Goal: Task Accomplishment & Management: Use online tool/utility

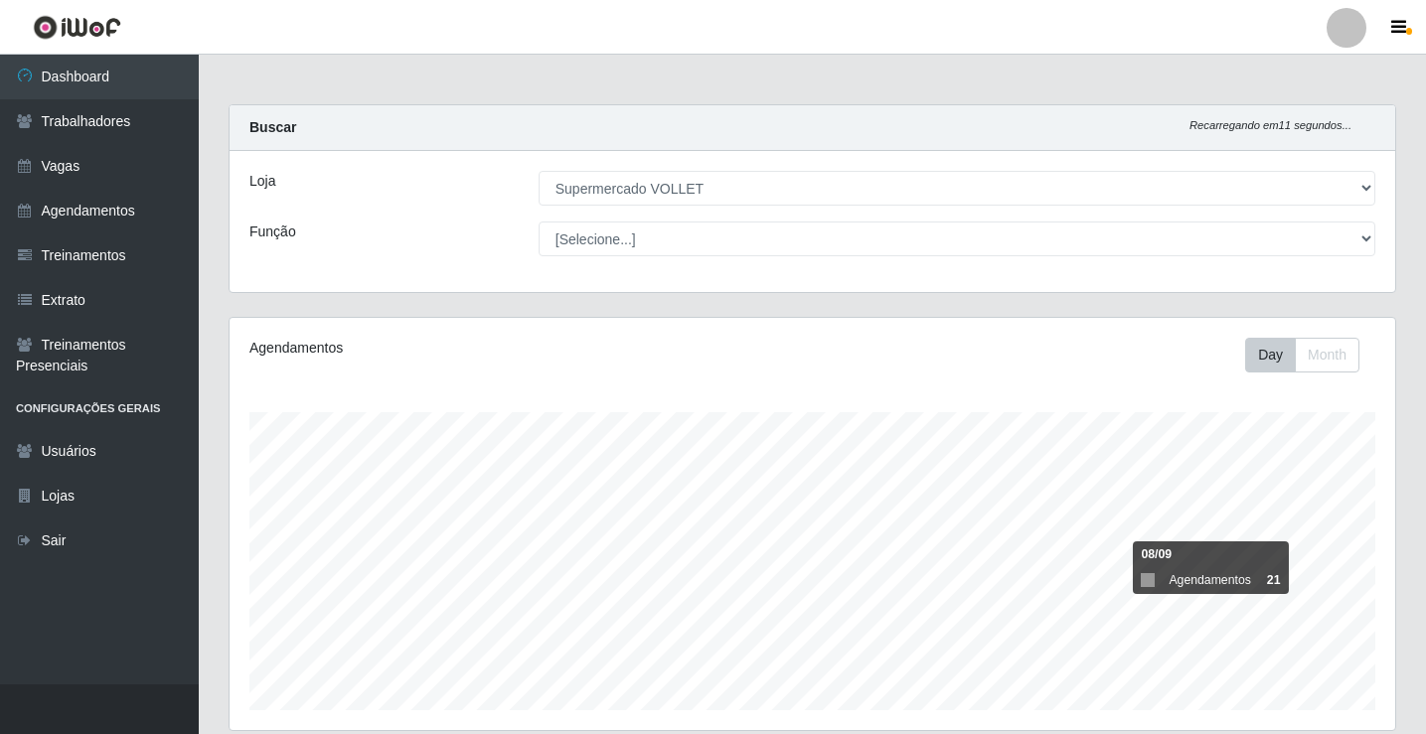
select select "72"
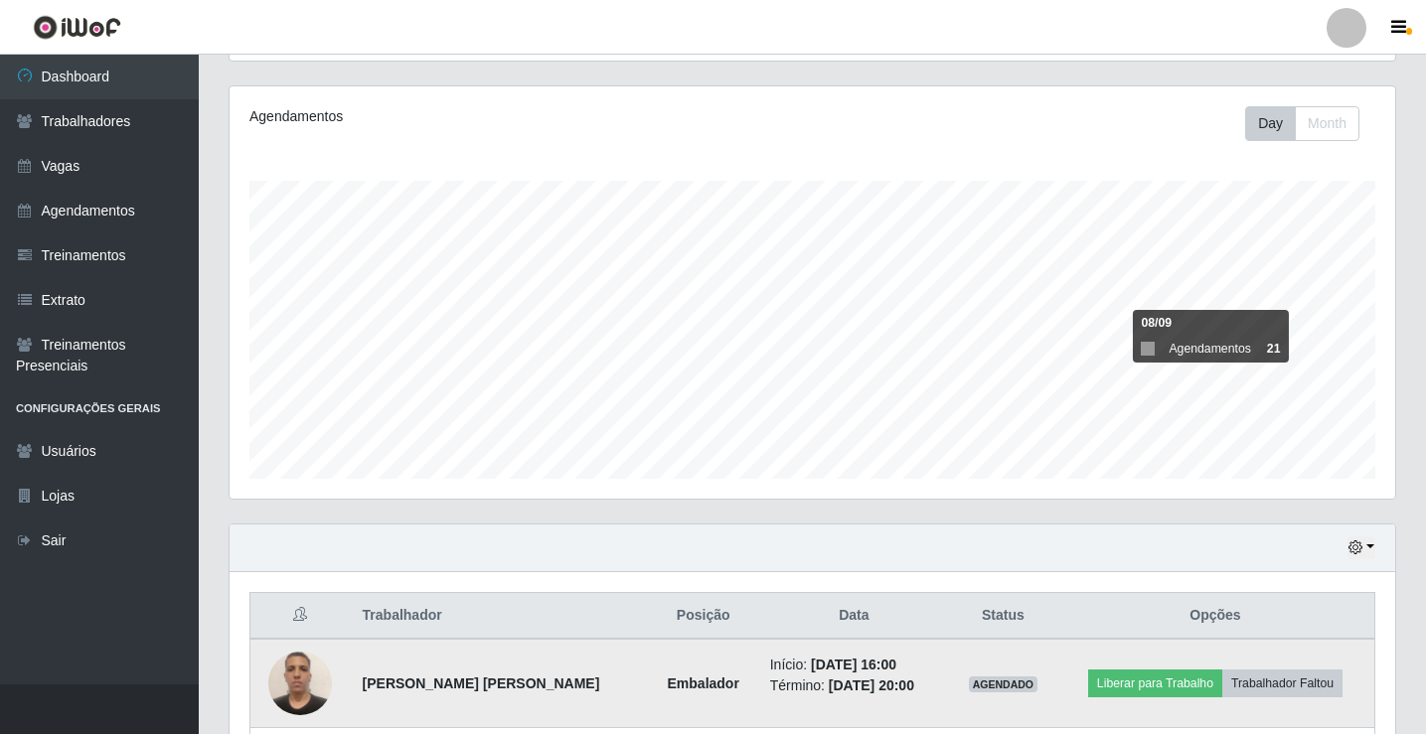
scroll to position [412, 1165]
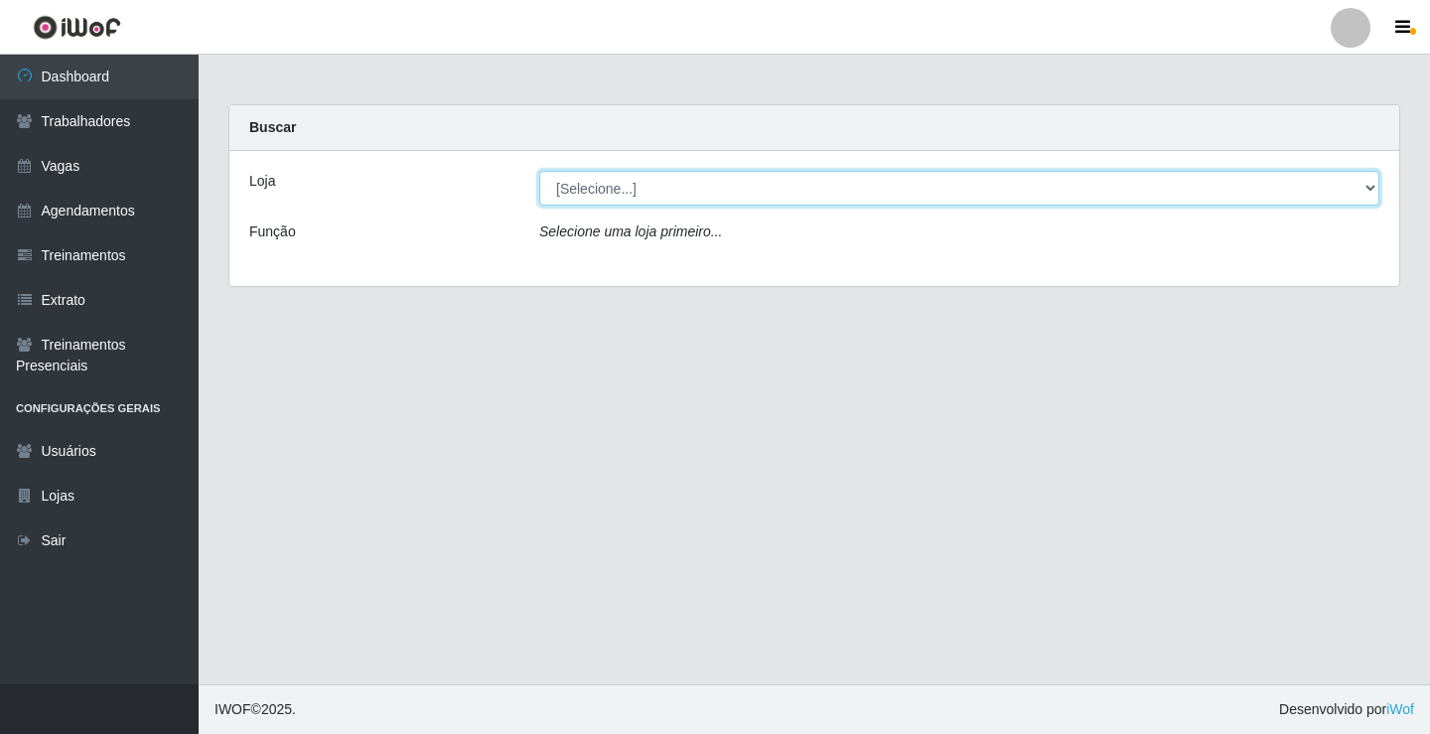
click at [591, 187] on select "[Selecione...] Supermercado VOLLET" at bounding box center [959, 188] width 840 height 35
click at [539, 171] on select "[Selecione...] Supermercado VOLLET" at bounding box center [959, 188] width 840 height 35
click at [620, 175] on select "[Selecione...] Supermercado VOLLET" at bounding box center [959, 188] width 840 height 35
select select "72"
click at [539, 171] on select "[Selecione...] Supermercado VOLLET" at bounding box center [959, 188] width 840 height 35
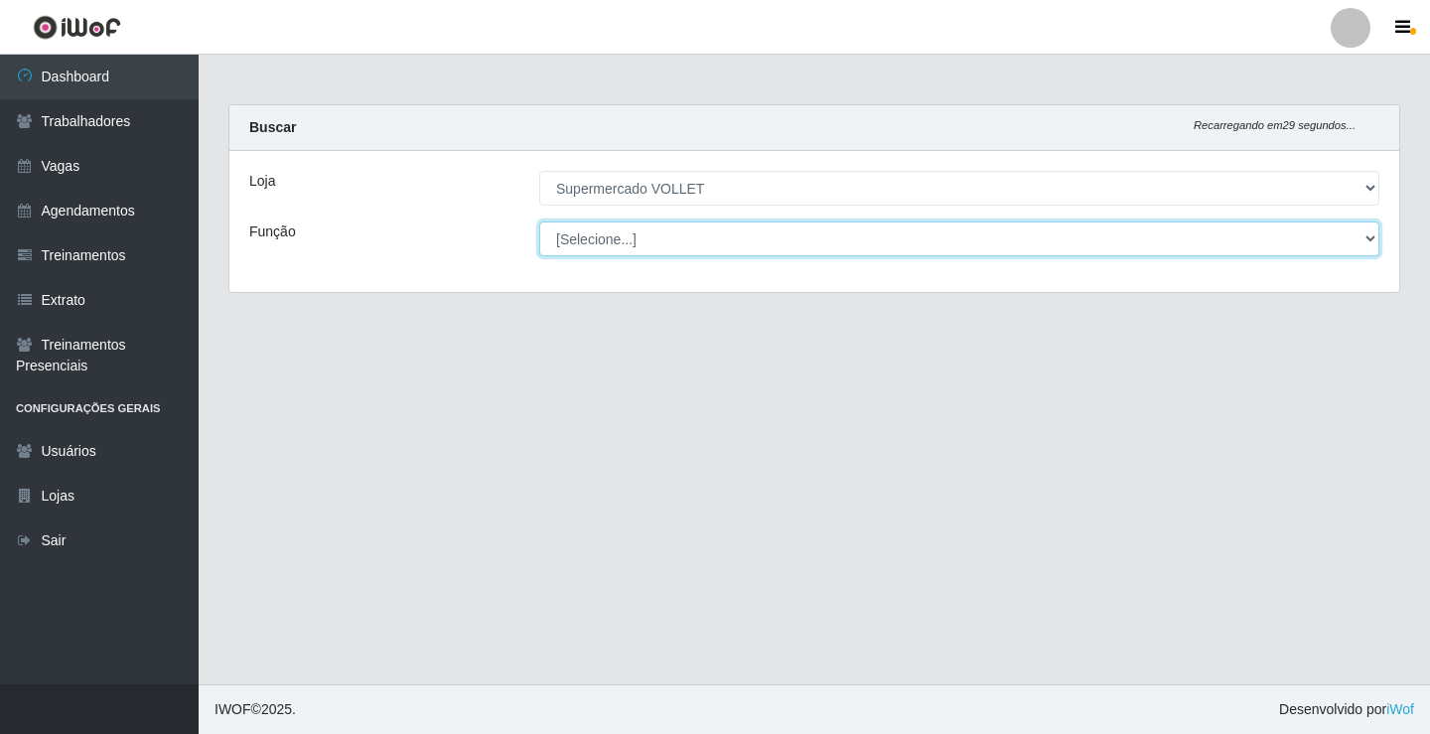
drag, startPoint x: 676, startPoint y: 229, endPoint x: 688, endPoint y: 230, distance: 13.0
click at [676, 229] on select "[Selecione...] ASG ASG + ASG ++ Embalador Embalador + Embalador ++ Repositor Re…" at bounding box center [959, 239] width 840 height 35
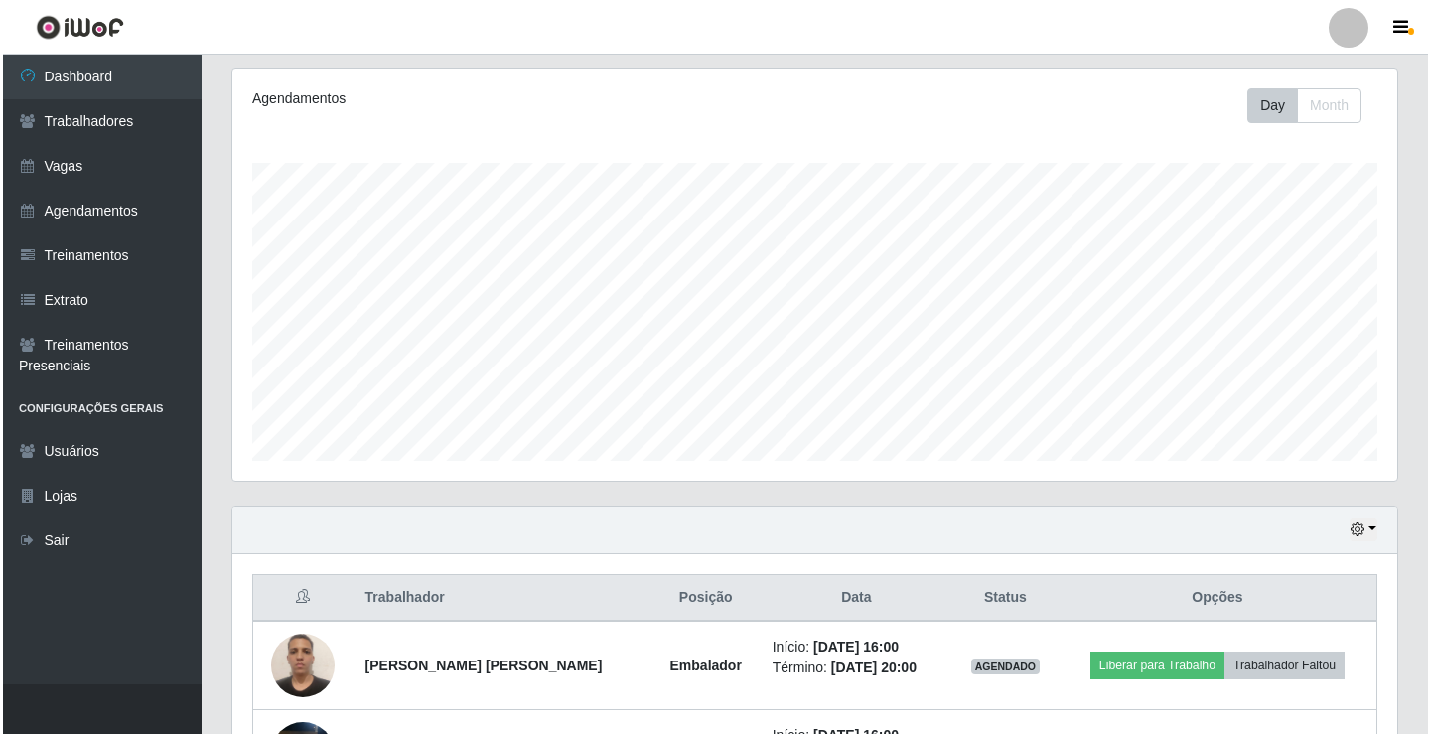
scroll to position [397, 0]
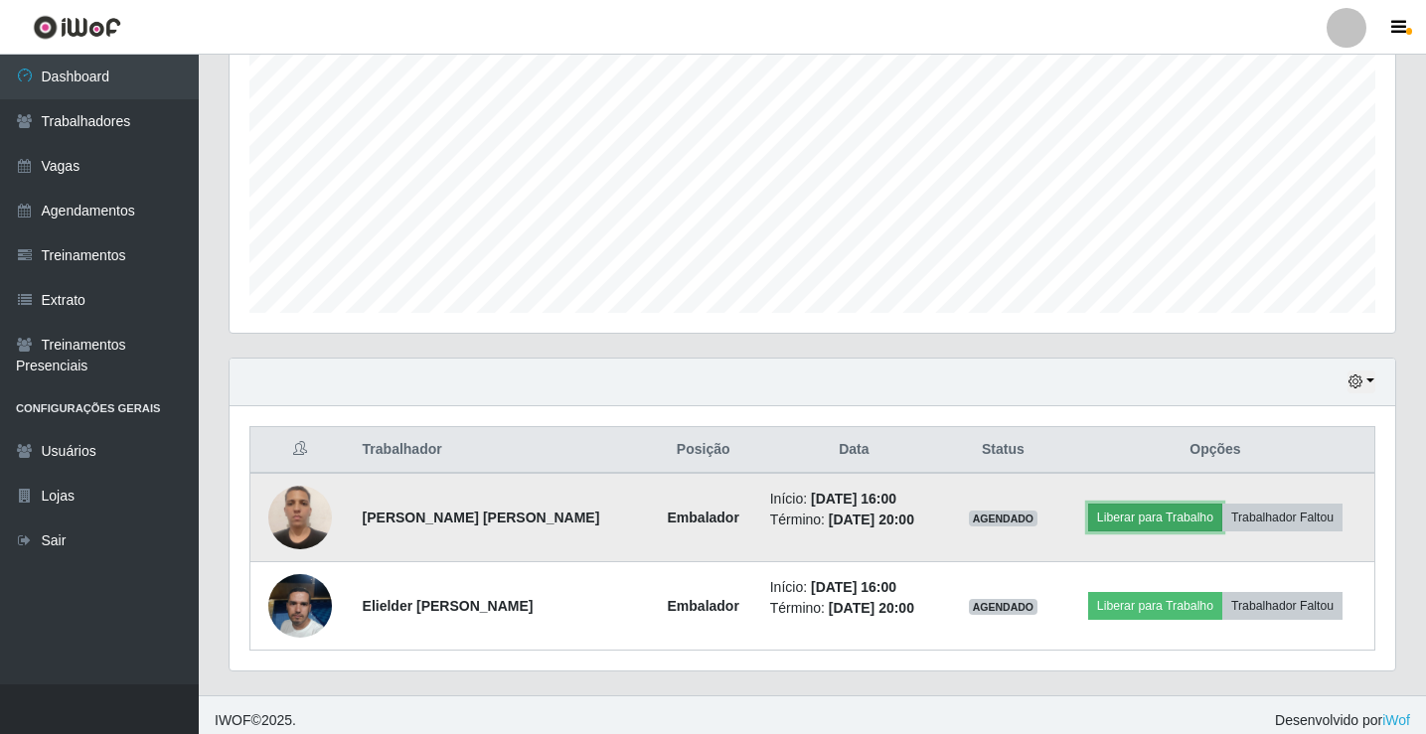
click at [1184, 504] on button "Liberar para Trabalho" at bounding box center [1155, 518] width 134 height 28
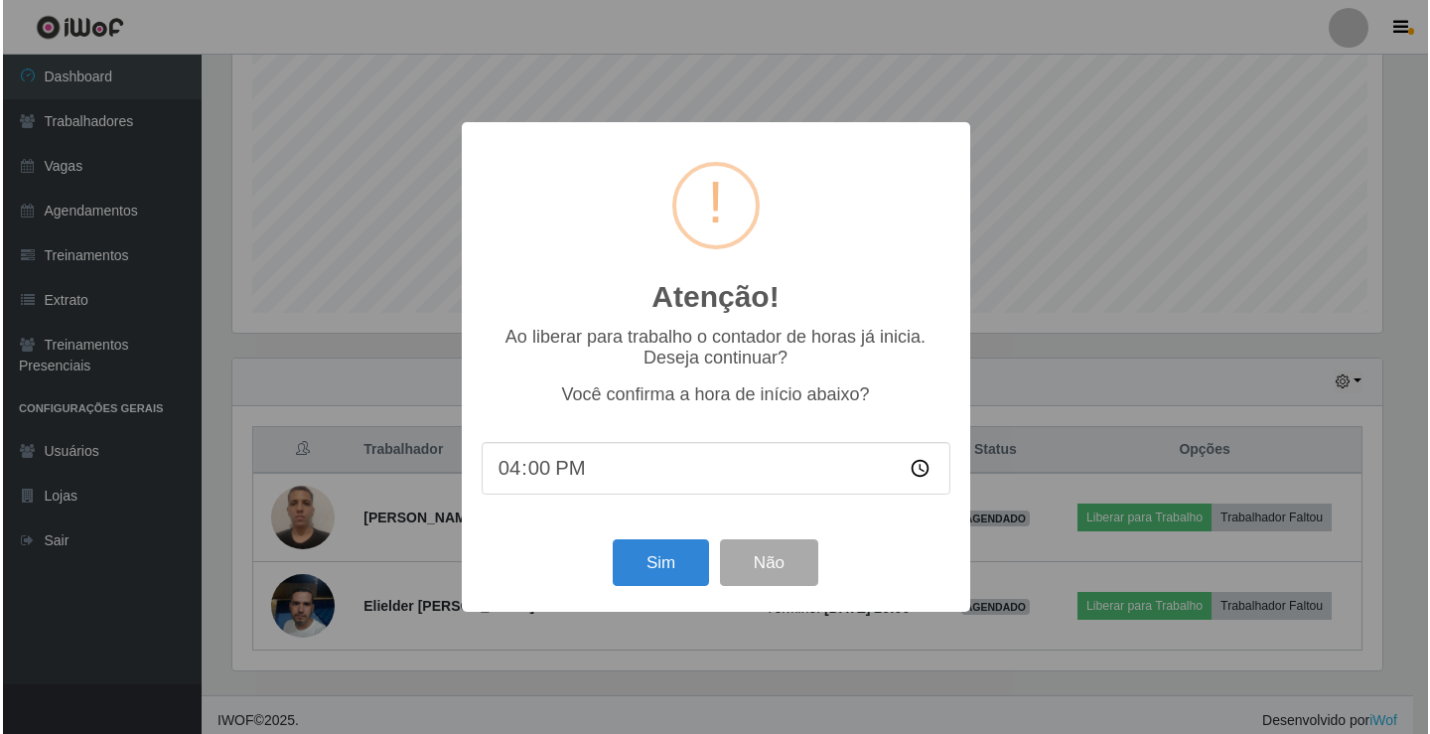
scroll to position [412, 1155]
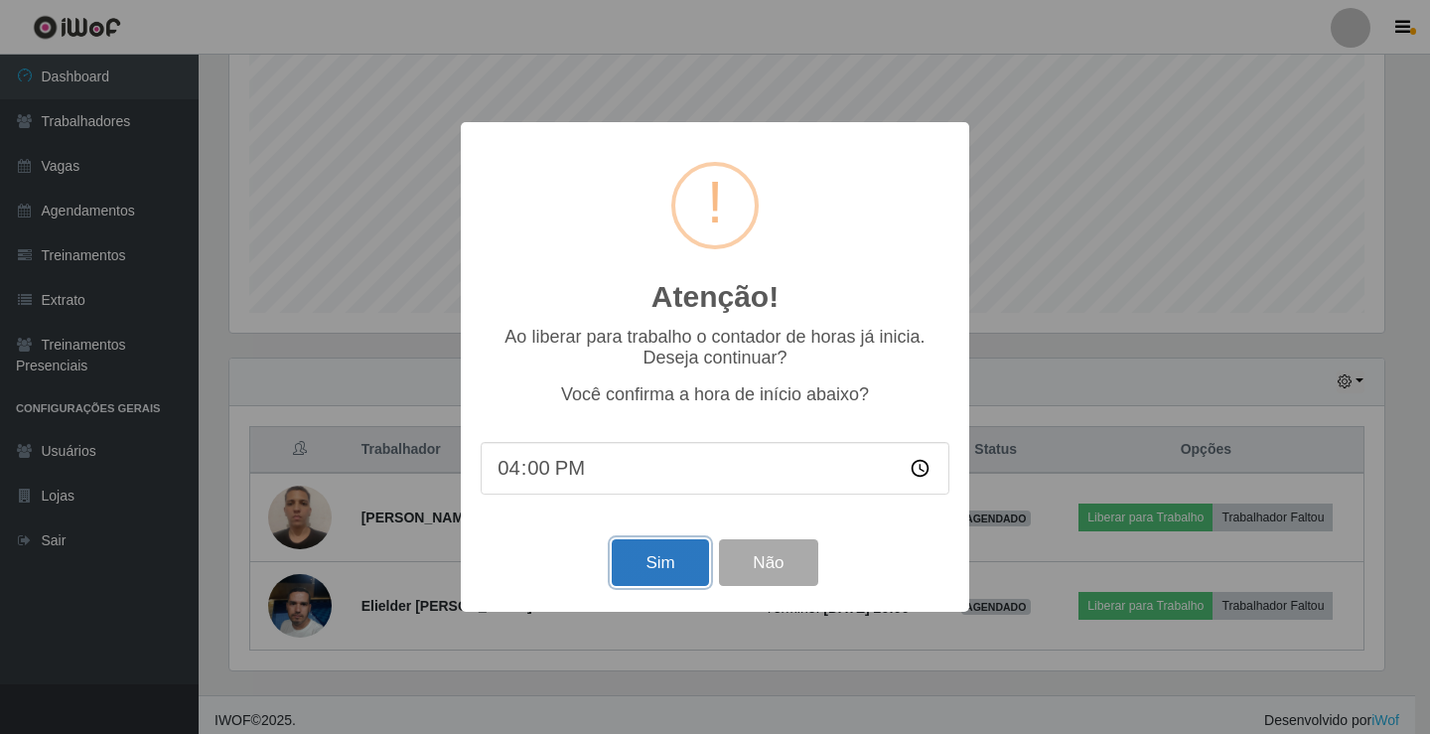
drag, startPoint x: 621, startPoint y: 560, endPoint x: 641, endPoint y: 558, distance: 20.0
click at [641, 558] on button "Sim" at bounding box center [660, 562] width 96 height 47
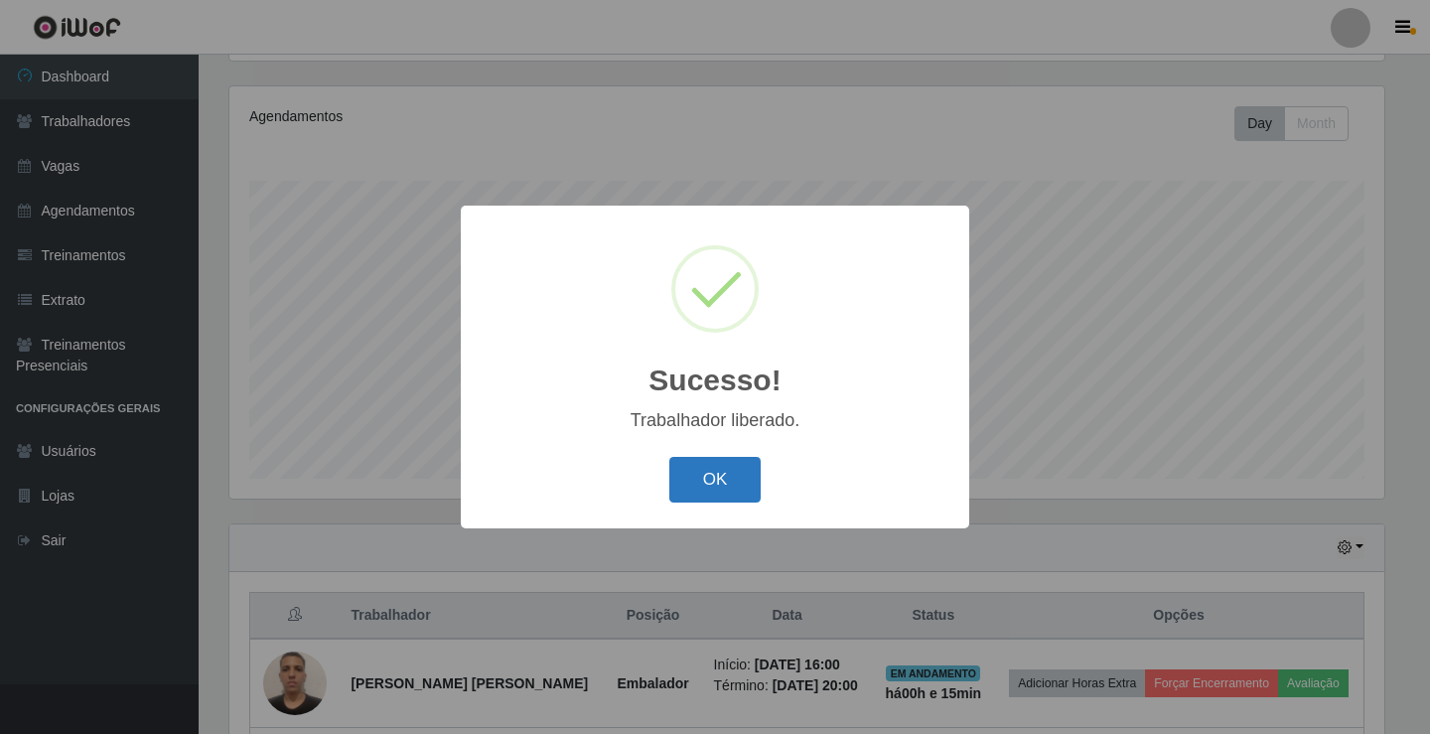
click at [713, 477] on button "OK" at bounding box center [716, 480] width 92 height 47
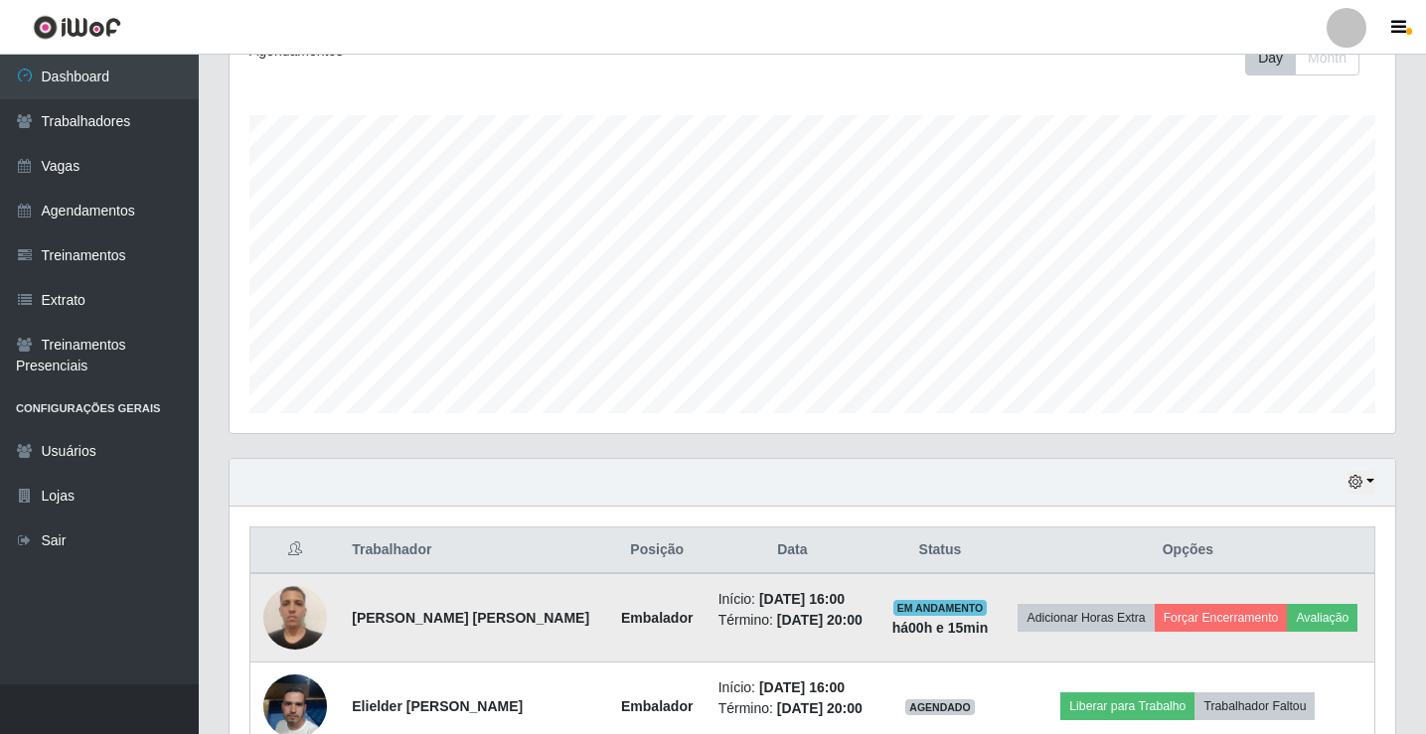
scroll to position [408, 0]
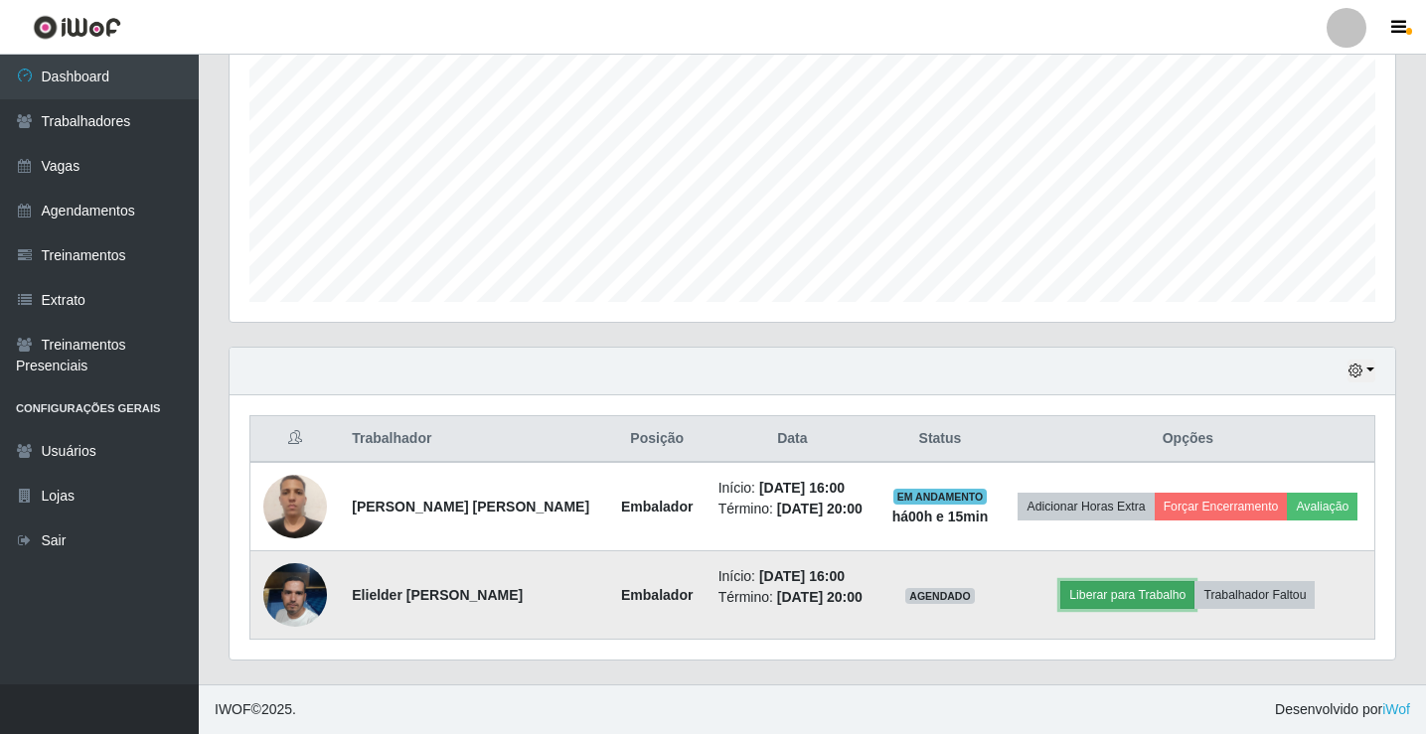
click at [1139, 602] on button "Liberar para Trabalho" at bounding box center [1127, 595] width 134 height 28
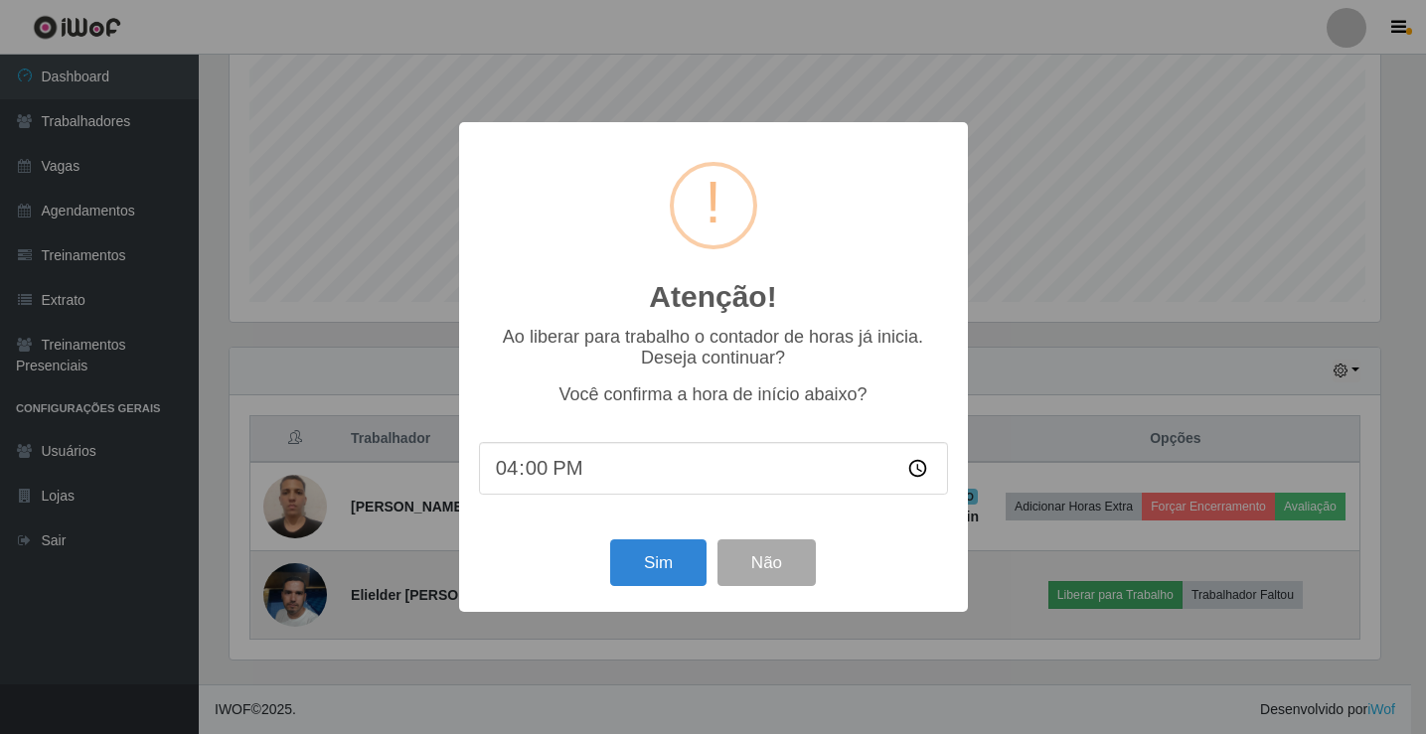
scroll to position [412, 1155]
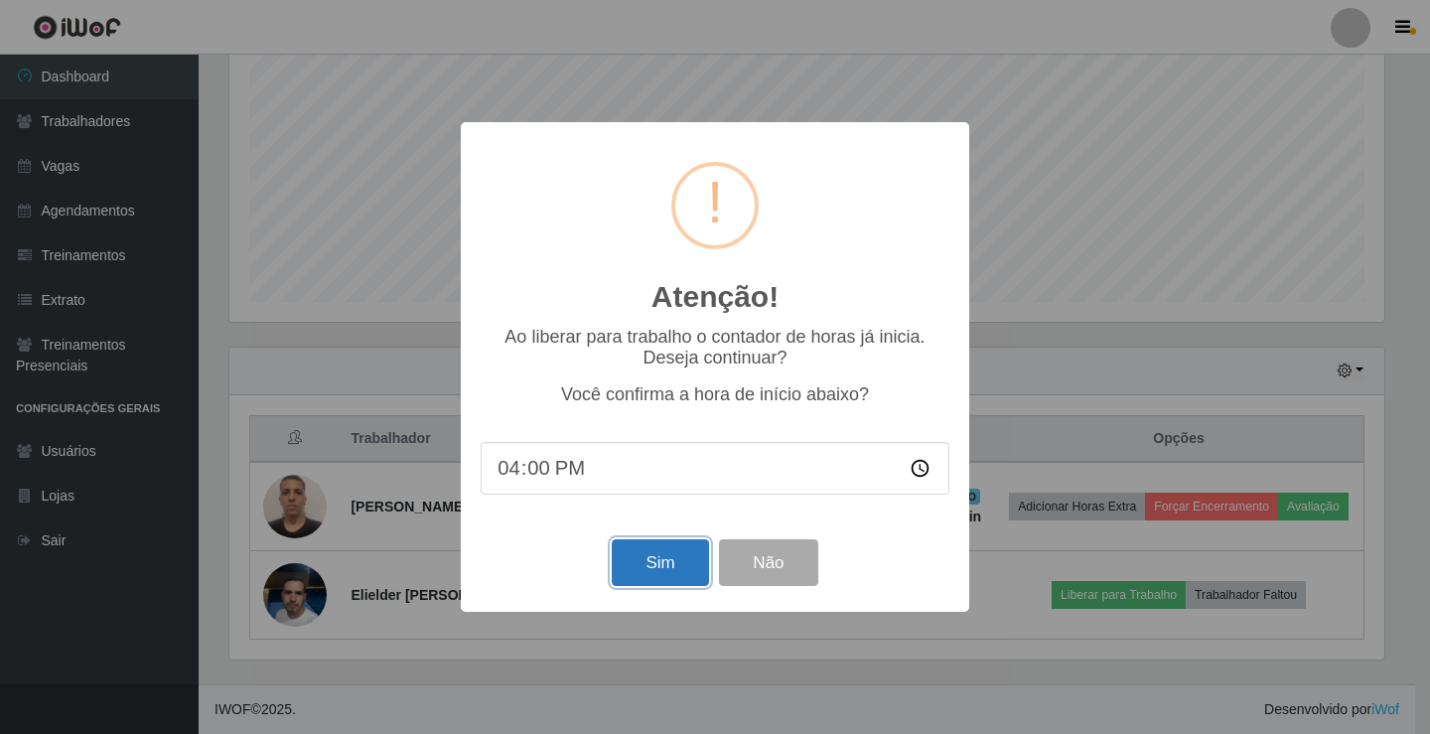
click at [677, 577] on button "Sim" at bounding box center [660, 562] width 96 height 47
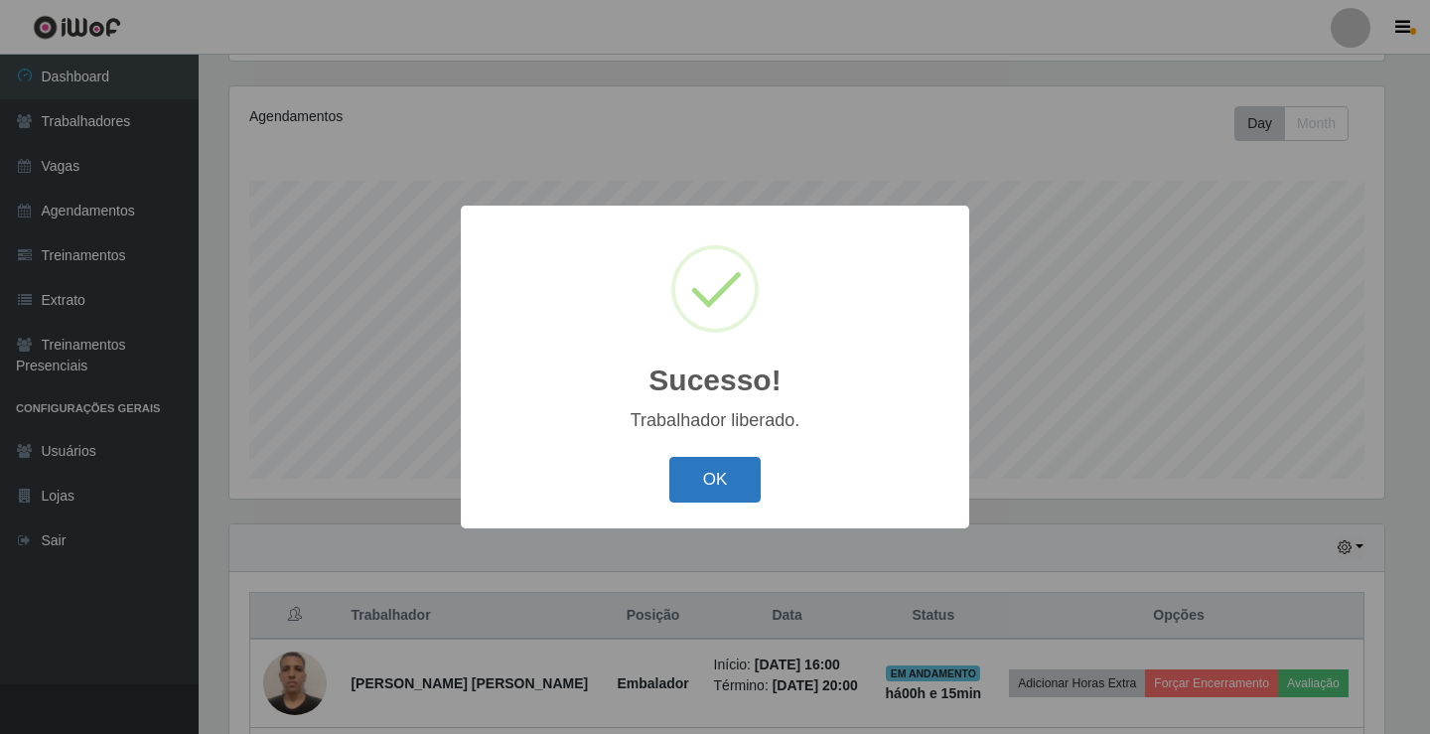
click at [707, 466] on button "OK" at bounding box center [716, 480] width 92 height 47
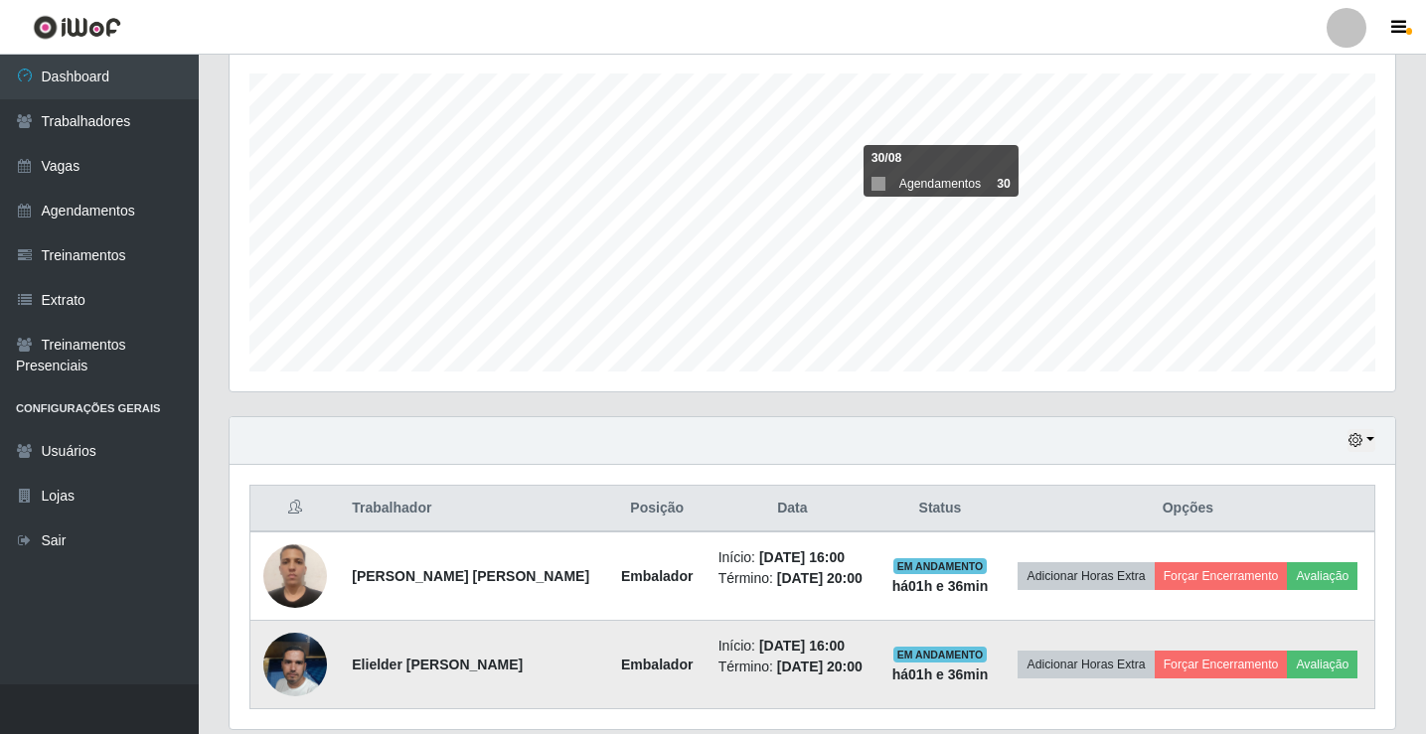
scroll to position [408, 0]
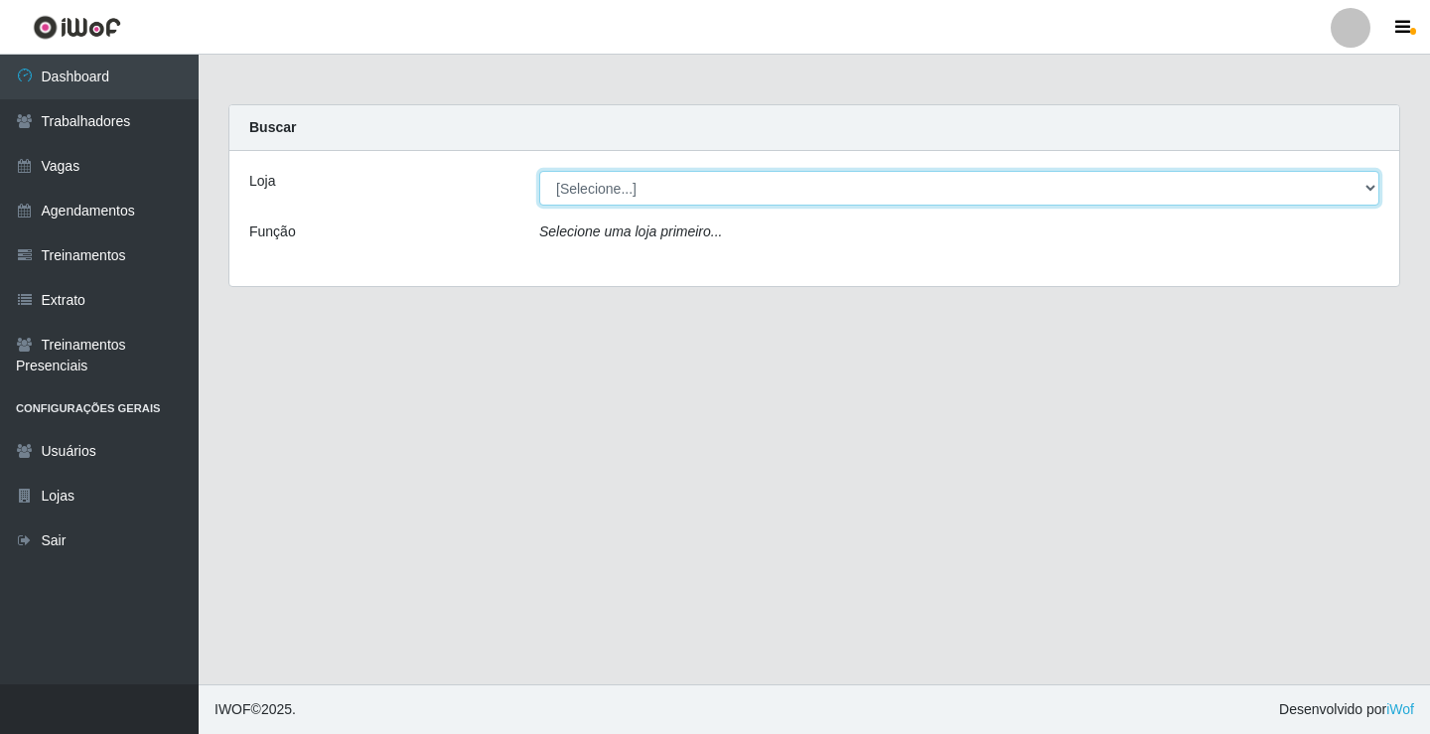
click at [759, 182] on select "[Selecione...] Supermercado VOLLET" at bounding box center [959, 188] width 840 height 35
select select "72"
click at [539, 171] on select "[Selecione...] Supermercado VOLLET" at bounding box center [959, 188] width 840 height 35
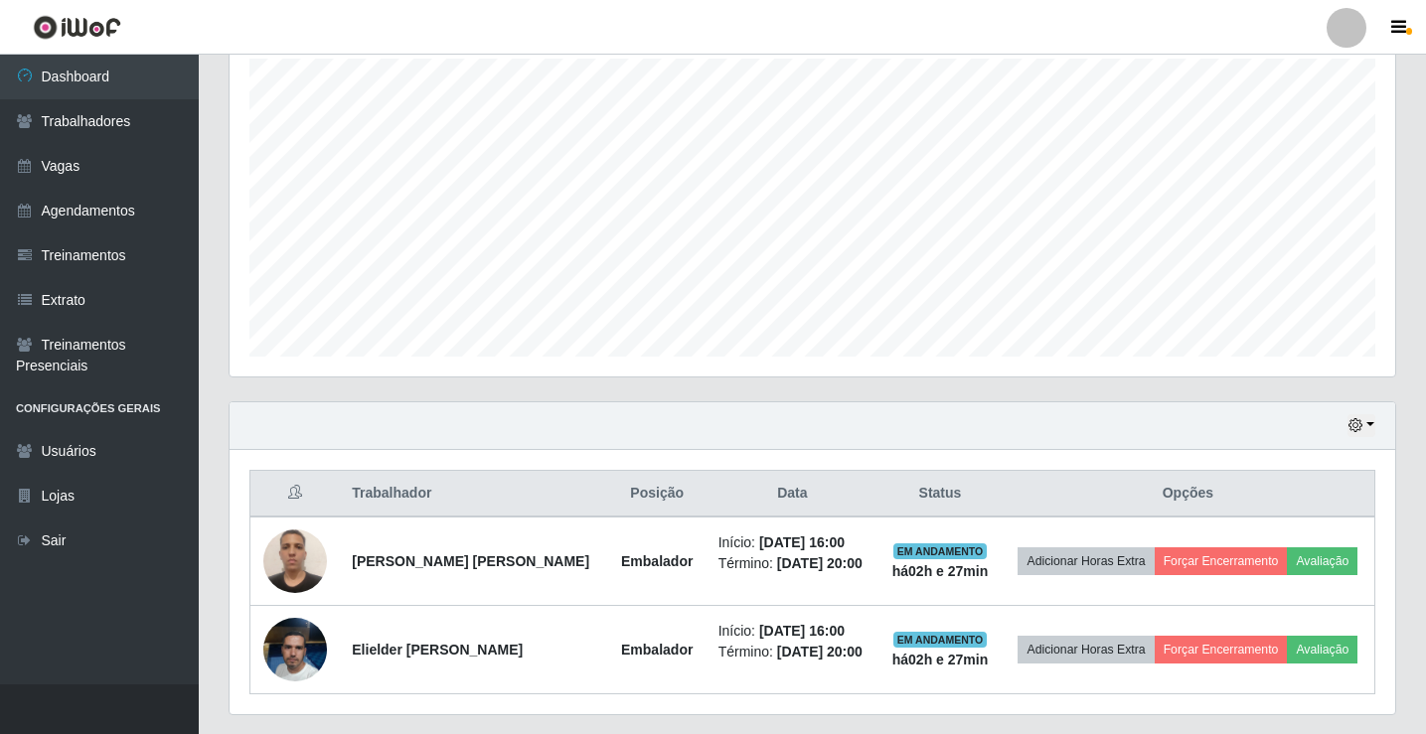
scroll to position [408, 0]
